Goal: Use online tool/utility: Use online tool/utility

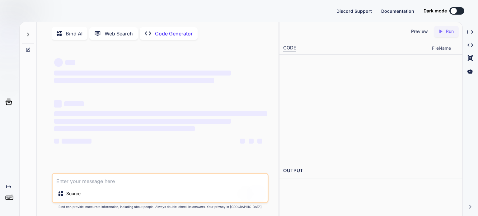
type textarea "x"
type textarea "<!doctype html> <html lang="en"> <head> <meta charset="utf-8"> <meta name="view…"
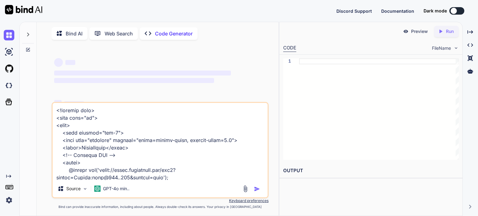
scroll to position [4005, 0]
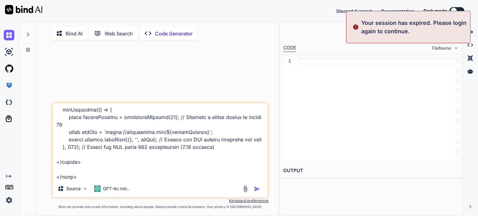
type textarea "x"
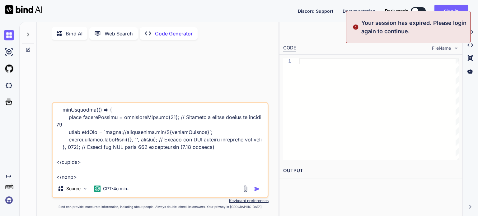
type textarea "x"
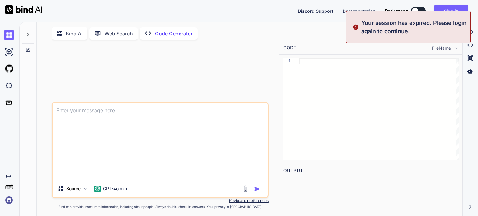
scroll to position [0, 0]
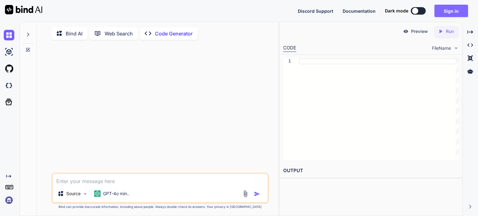
click at [467, 8] on button "Sign in" at bounding box center [452, 11] width 34 height 12
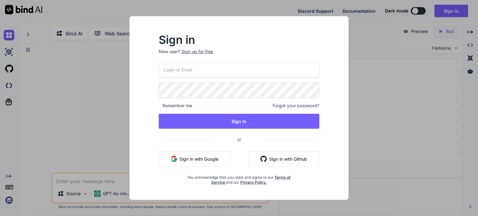
type input "[EMAIL_ADDRESS][PERSON_NAME][DOMAIN_NAME]"
drag, startPoint x: 221, startPoint y: 155, endPoint x: 213, endPoint y: 144, distance: 12.9
click at [213, 144] on div "[EMAIL_ADDRESS][PERSON_NAME][DOMAIN_NAME] Remember me Forgot your password? Sig…" at bounding box center [239, 123] width 161 height 123
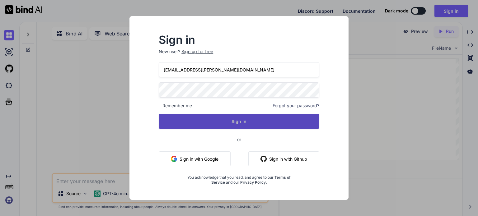
click at [200, 122] on button "Sign In" at bounding box center [239, 121] width 161 height 15
click at [207, 127] on button "Sign In" at bounding box center [239, 121] width 161 height 15
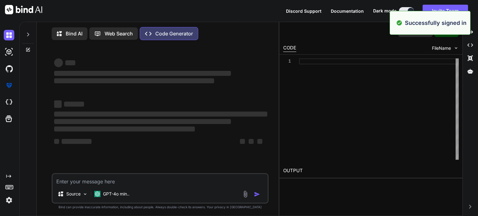
click at [135, 181] on textarea at bounding box center [160, 179] width 215 height 11
paste textarea "<!doctype html> <html lang="en"> <head> <meta charset="utf-8"> <meta name="view…"
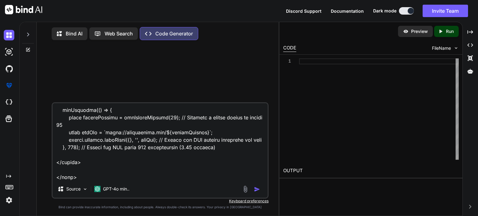
scroll to position [4034, 0]
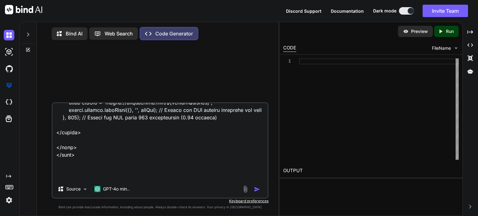
type textarea "<!doctype html> <html lang="en"> <head> <meta charset="utf-8"> <meta name="view…"
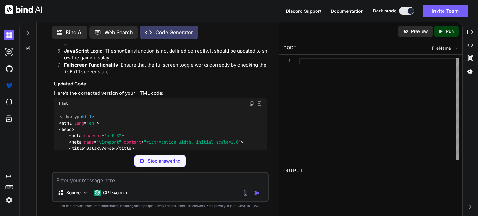
scroll to position [1245, 0]
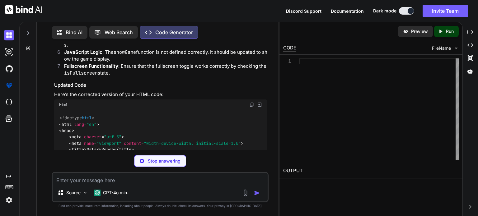
click at [259, 102] on img at bounding box center [260, 105] width 6 height 6
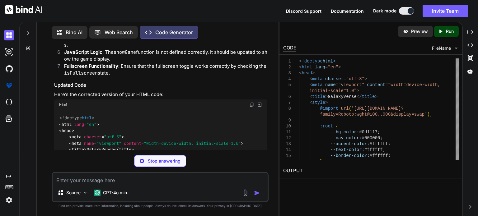
click at [445, 34] on icon "Created with Pixso." at bounding box center [442, 32] width 8 height 6
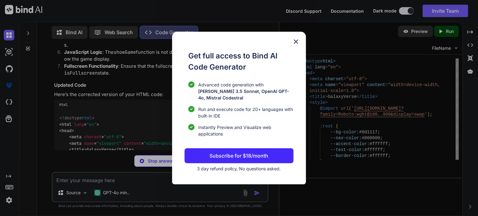
click at [390, 48] on div "Get full access to Bind AI Code Generator Advanced code generation with [PERSON…" at bounding box center [239, 108] width 478 height 216
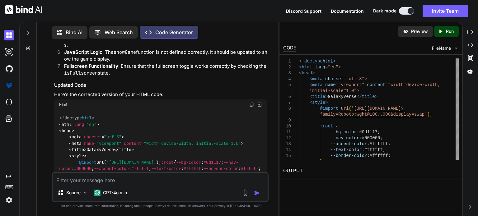
click at [252, 102] on img at bounding box center [251, 104] width 5 height 5
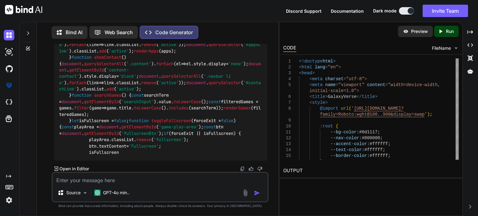
scroll to position [4066, 0]
click at [258, 168] on img at bounding box center [259, 169] width 5 height 5
click at [266, 172] on div "Created with Pixso. Open in Editor" at bounding box center [160, 169] width 213 height 6
click at [259, 170] on img at bounding box center [259, 169] width 5 height 5
click at [252, 169] on img at bounding box center [251, 169] width 5 height 5
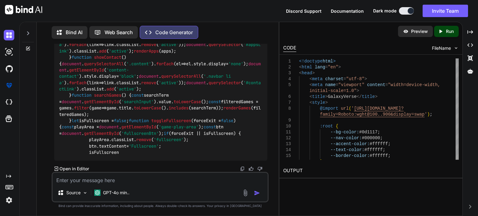
click at [259, 170] on img at bounding box center [259, 169] width 5 height 5
click at [241, 169] on img at bounding box center [242, 169] width 5 height 5
click at [242, 170] on img at bounding box center [242, 169] width 5 height 5
click at [73, 171] on p "Open in Editor" at bounding box center [74, 169] width 30 height 6
click at [78, 170] on p "Open in Editor" at bounding box center [74, 169] width 30 height 6
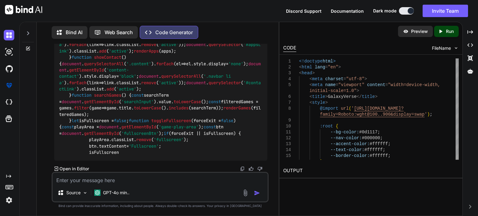
click at [78, 170] on p "Open in Editor" at bounding box center [74, 169] width 30 height 6
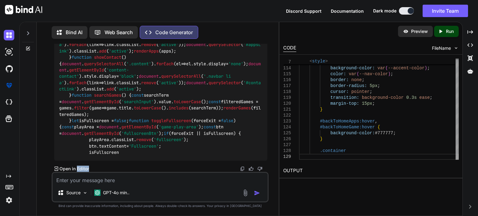
drag, startPoint x: 93, startPoint y: 33, endPoint x: 127, endPoint y: 52, distance: 39.4
click at [127, 52] on div "Bind AI Web Search Created with Pixso. Code Generator You Code Generator Your H…" at bounding box center [158, 119] width 242 height 193
